Goal: Find specific page/section: Find specific page/section

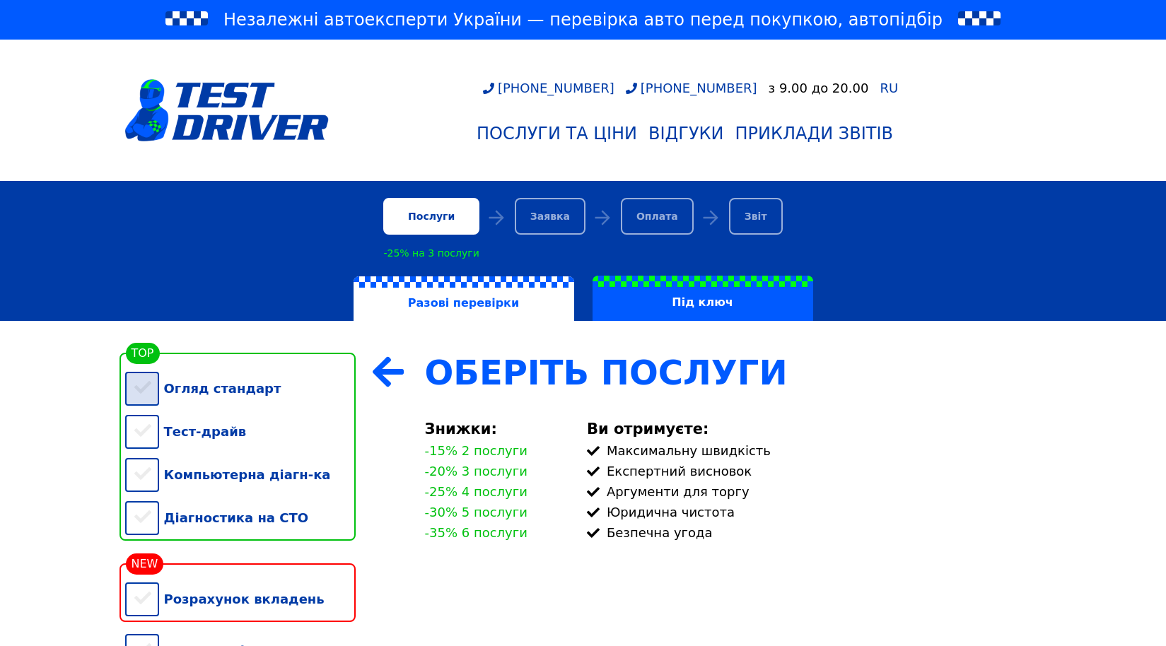
click at [144, 387] on div "Огляд стандарт" at bounding box center [240, 388] width 230 height 43
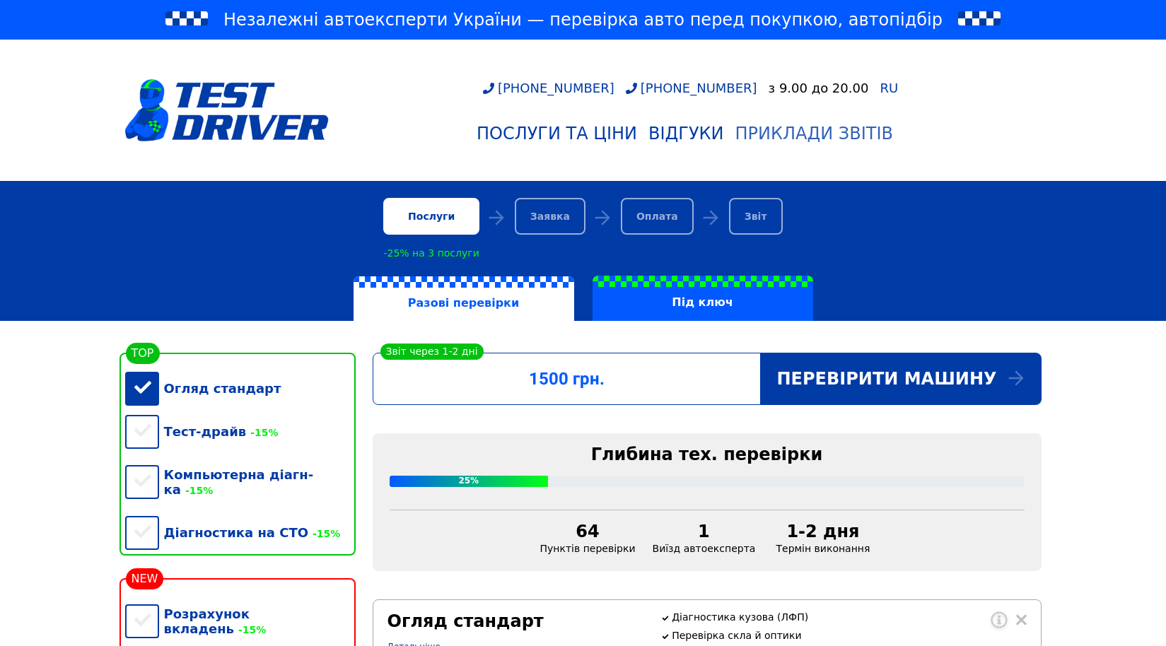
click at [801, 137] on div "Приклади звітів" at bounding box center [814, 134] width 158 height 20
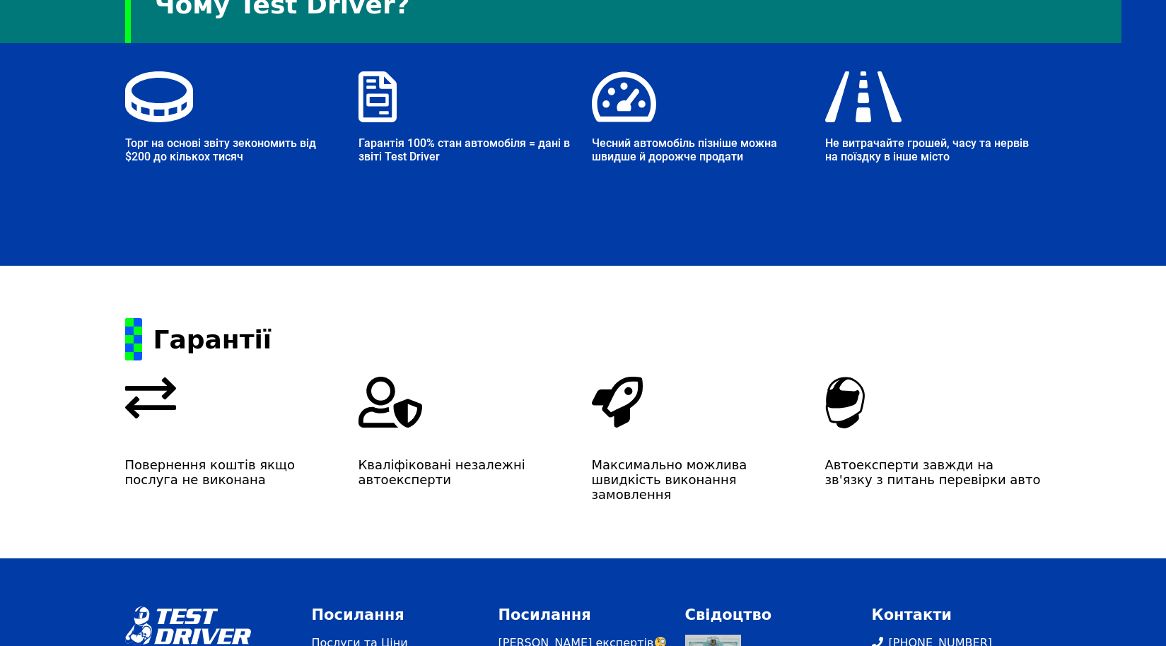
scroll to position [2358, 0]
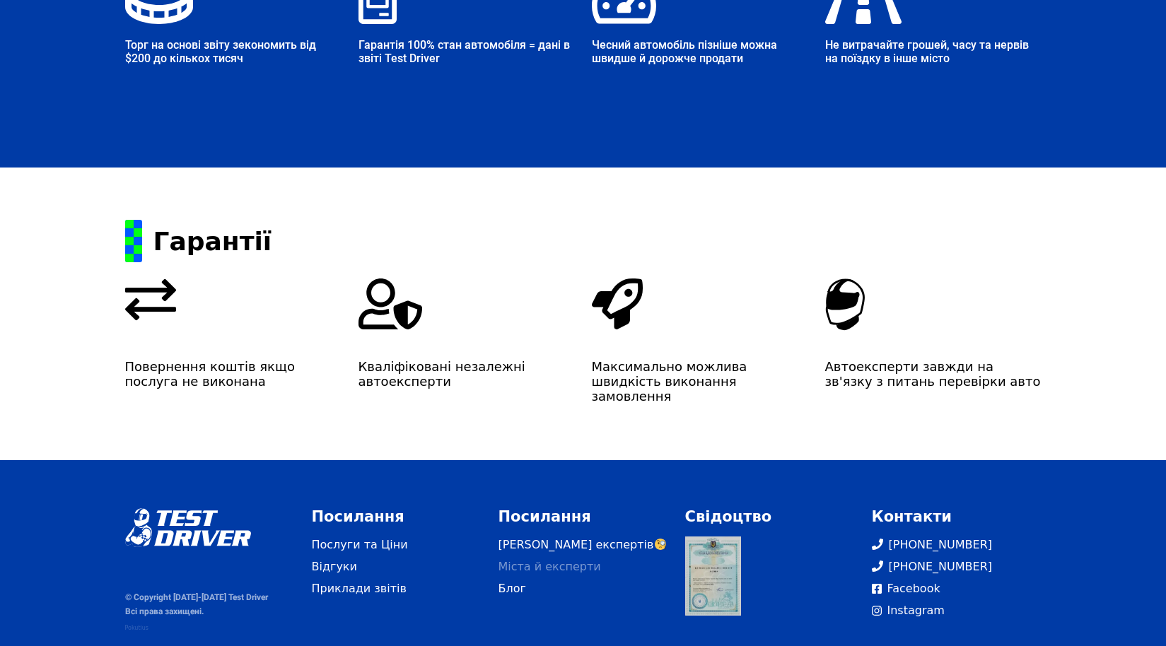
click at [550, 558] on link "Міста й експерти" at bounding box center [583, 566] width 170 height 17
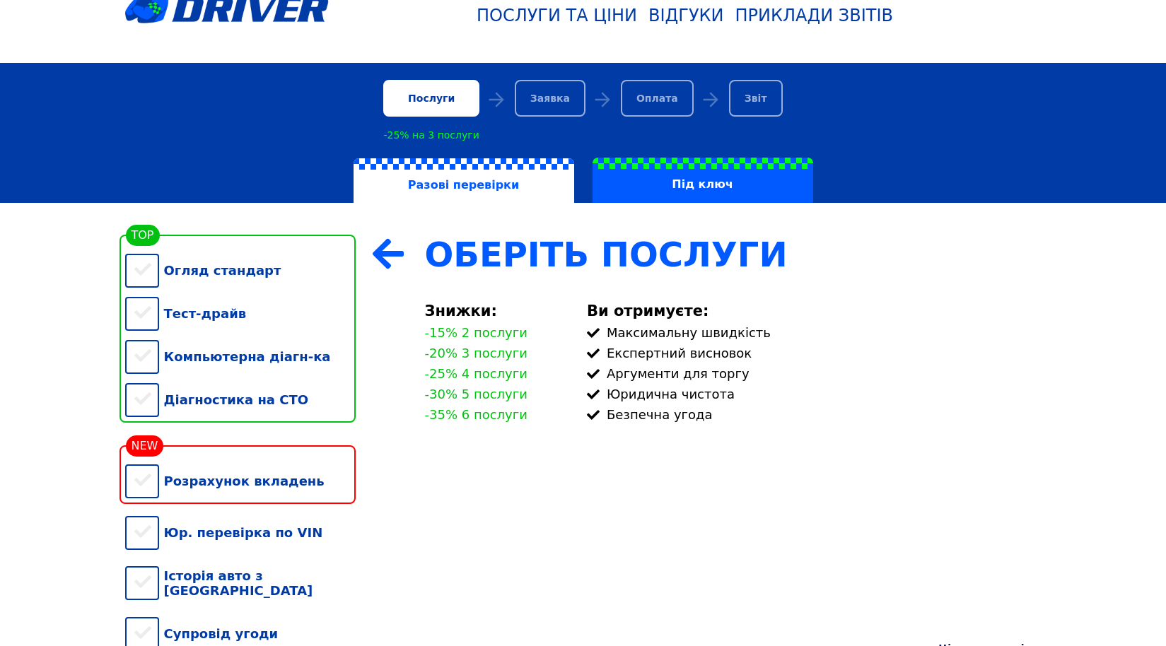
scroll to position [71, 0]
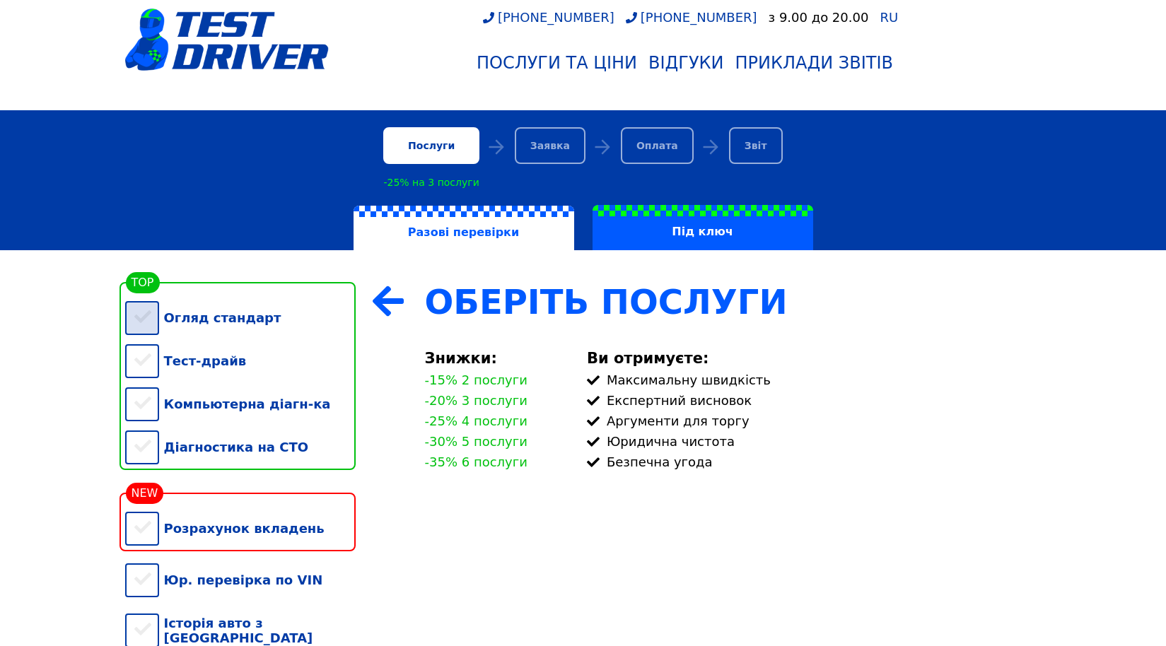
click at [144, 315] on div "Огляд стандарт" at bounding box center [240, 317] width 230 height 43
